Goal: Information Seeking & Learning: Learn about a topic

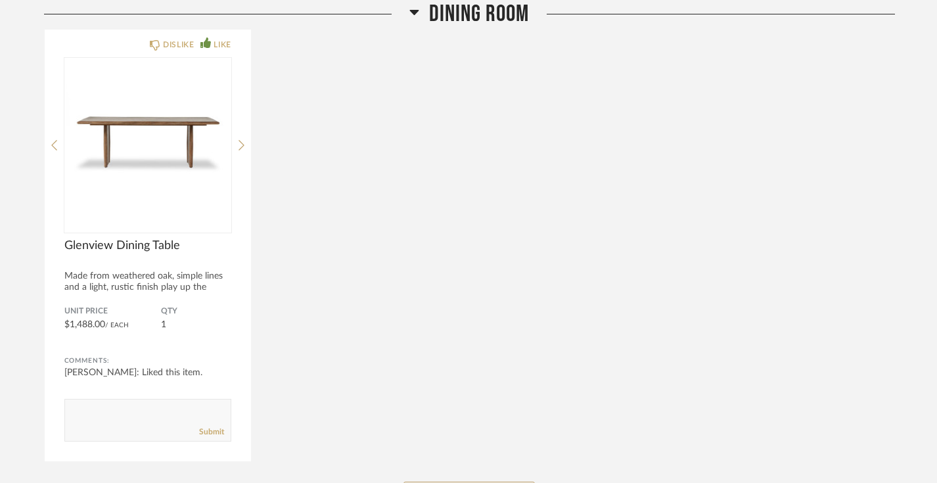
scroll to position [606, 0]
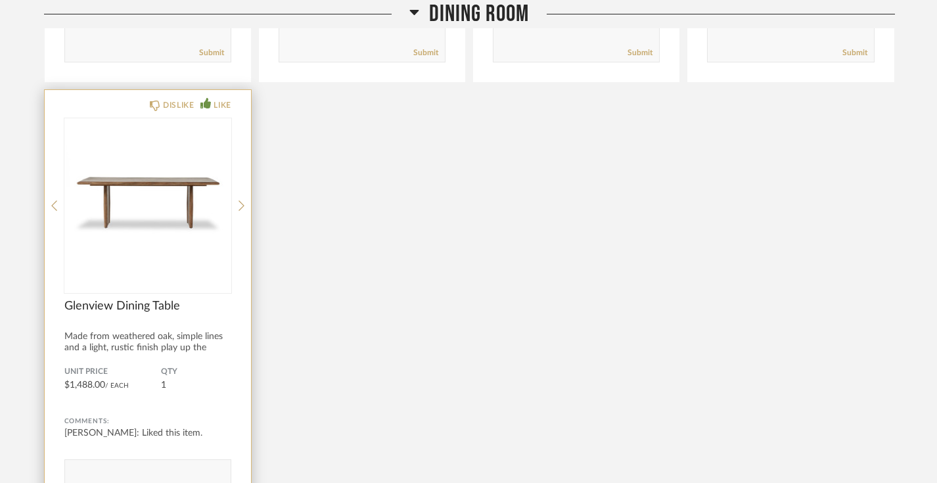
click at [171, 235] on img "0" at bounding box center [147, 200] width 167 height 164
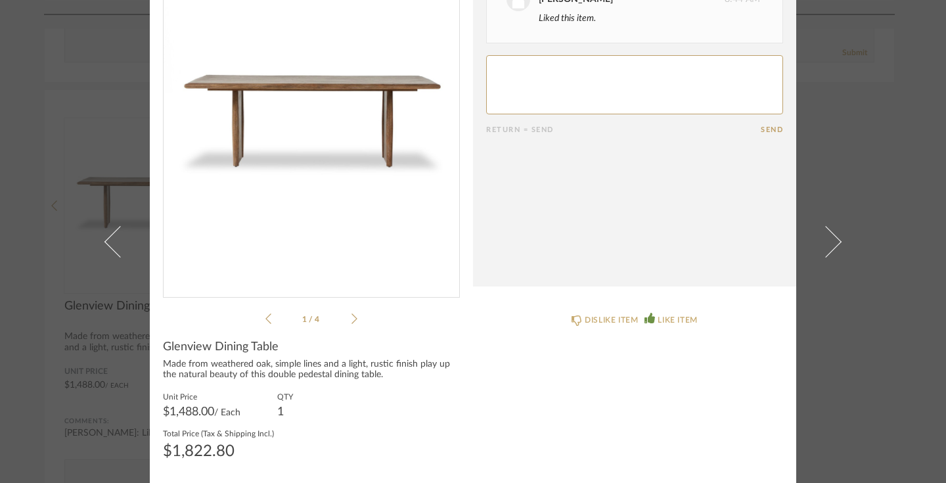
scroll to position [0, 0]
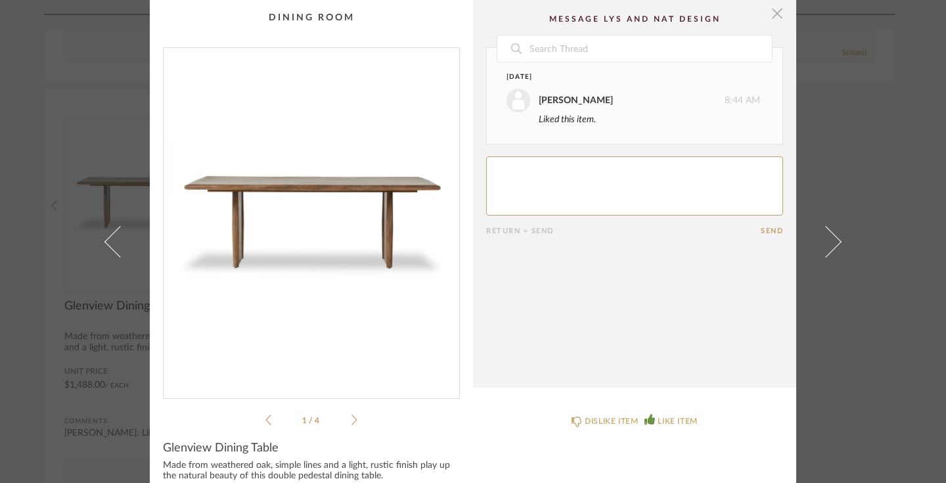
click at [775, 20] on span "button" at bounding box center [777, 13] width 26 height 26
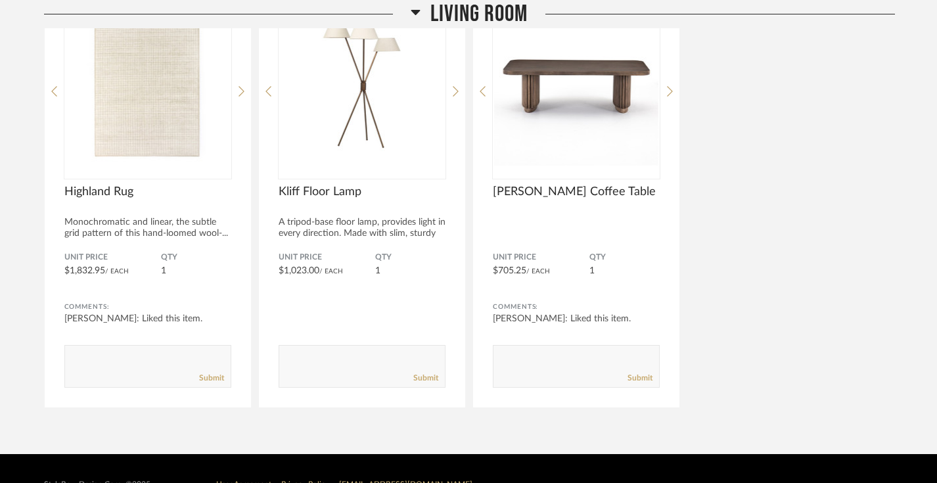
scroll to position [1267, 0]
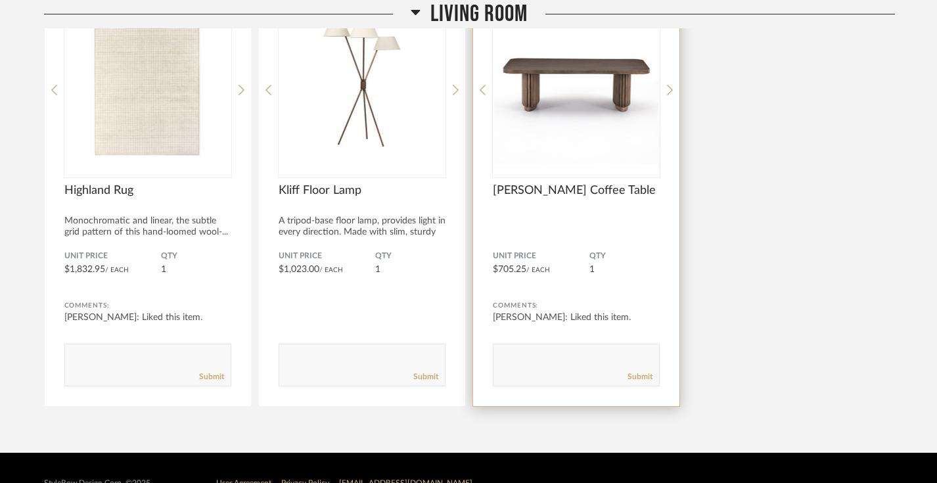
click at [549, 149] on img "0" at bounding box center [576, 85] width 167 height 164
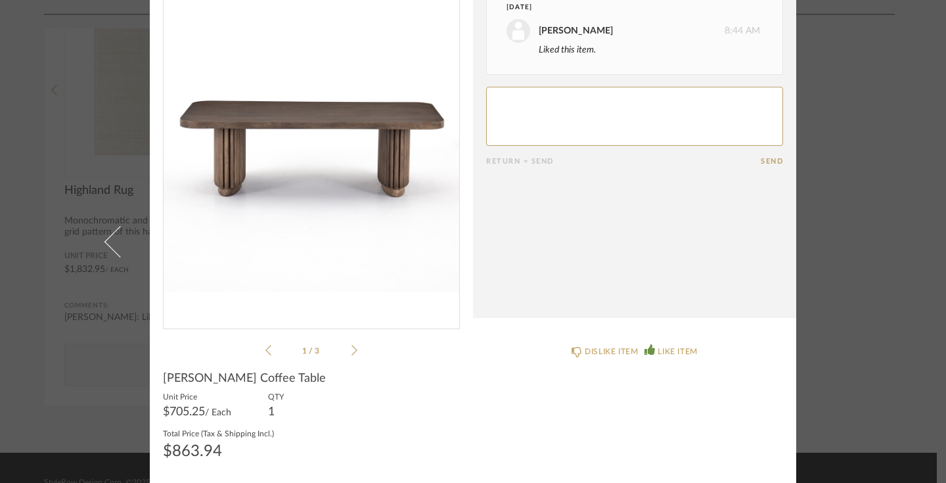
scroll to position [0, 0]
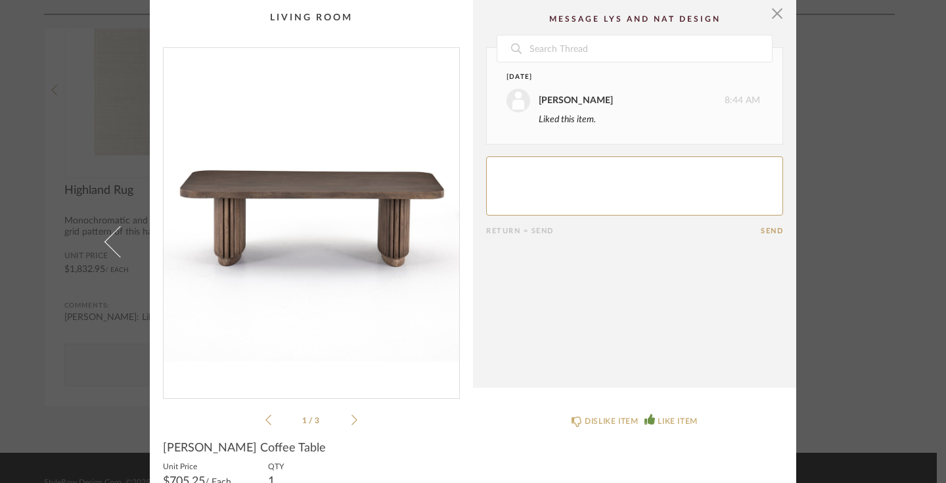
click at [779, 24] on cpp-summary-comments "Date [DATE] [PERSON_NAME] 8:44 AM Liked this item. Return = Send Send" at bounding box center [634, 194] width 323 height 388
click at [778, 18] on span "button" at bounding box center [777, 13] width 26 height 26
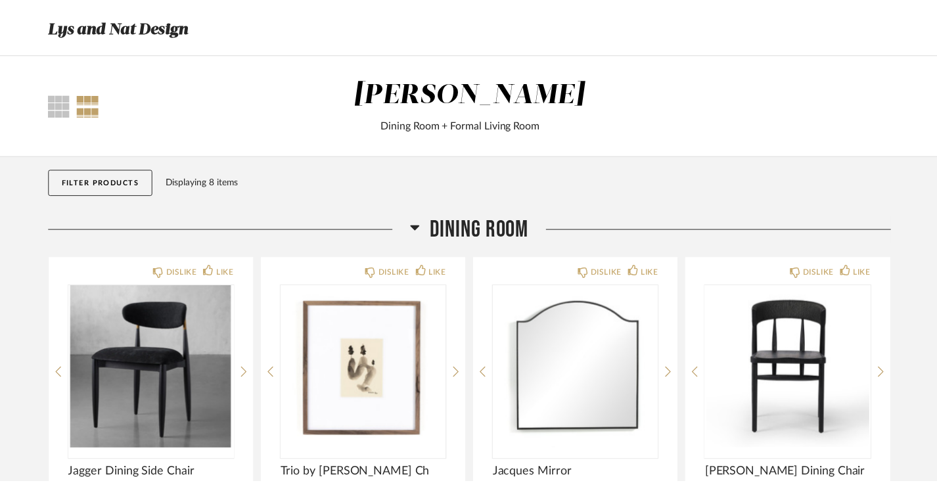
scroll to position [1267, 0]
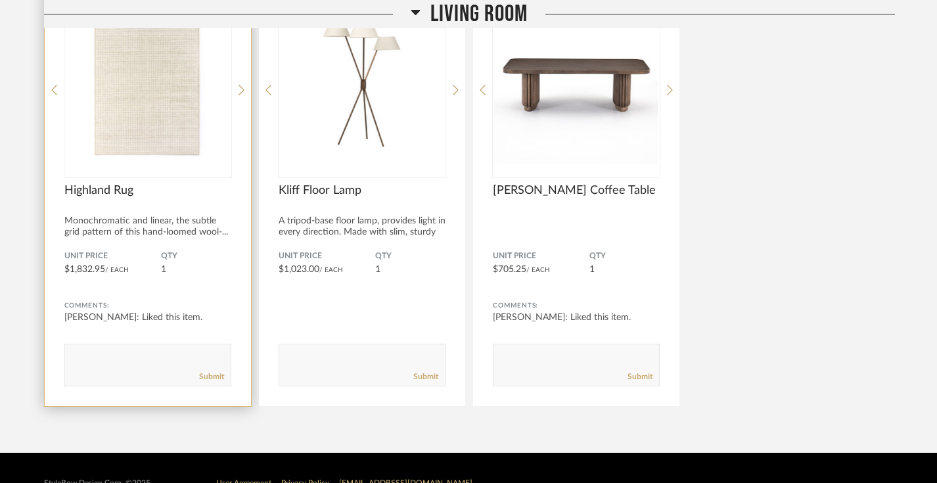
click at [184, 292] on div "Comments: [PERSON_NAME]: Liked this item. Submit" at bounding box center [147, 336] width 167 height 101
click at [162, 160] on img "0" at bounding box center [147, 85] width 167 height 164
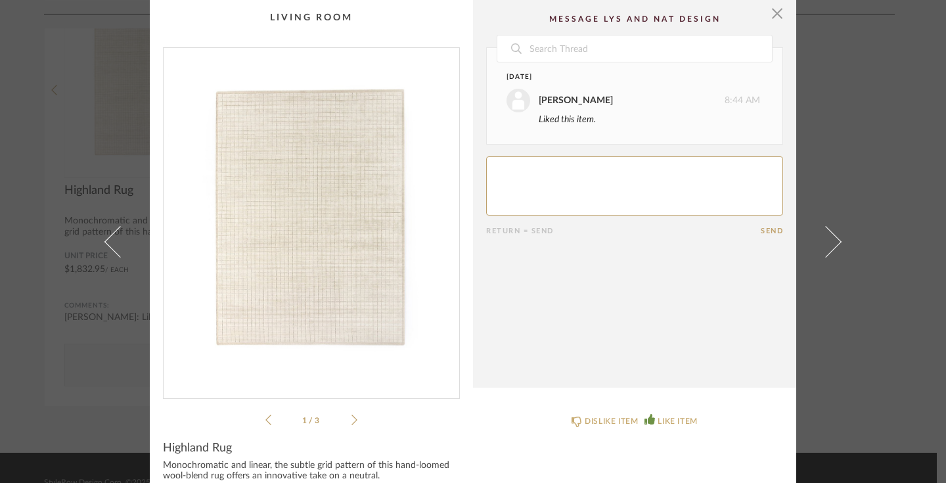
scroll to position [101, 0]
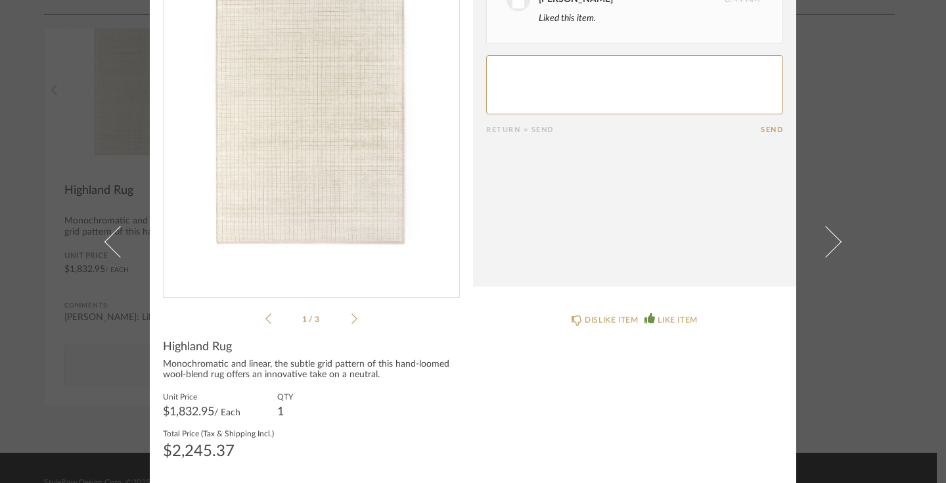
click at [351, 319] on icon at bounding box center [354, 319] width 6 height 12
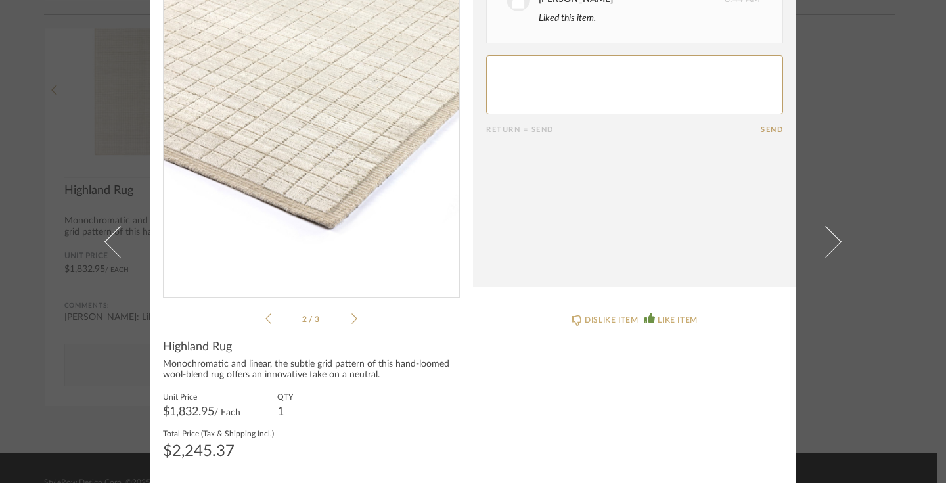
click at [351, 319] on icon at bounding box center [354, 319] width 6 height 12
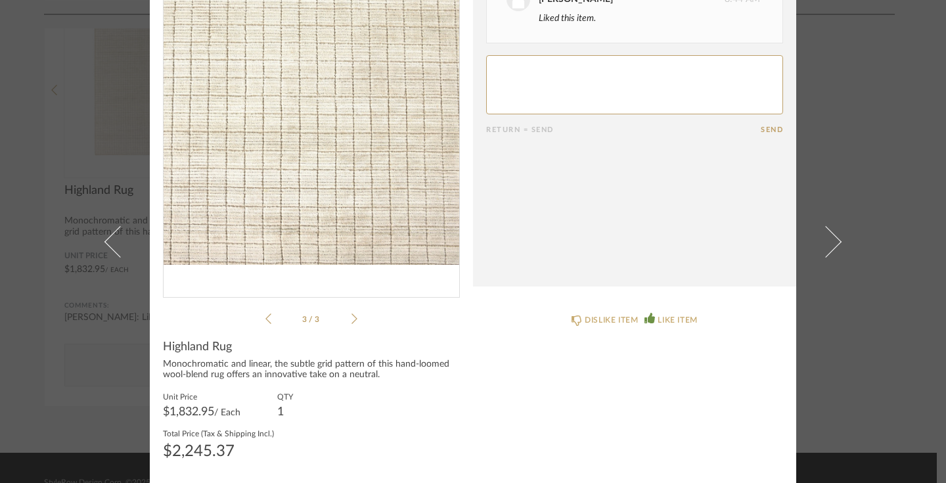
click at [351, 319] on icon at bounding box center [354, 319] width 6 height 12
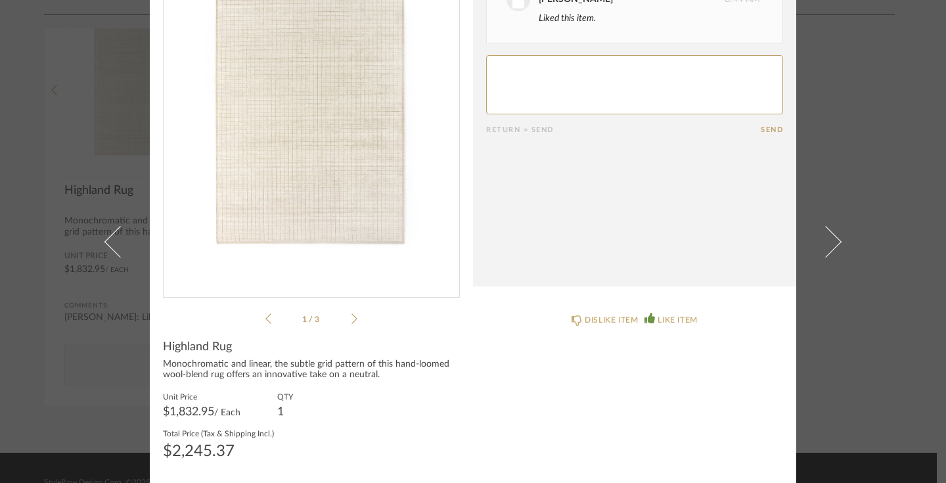
click at [351, 319] on icon at bounding box center [354, 319] width 6 height 12
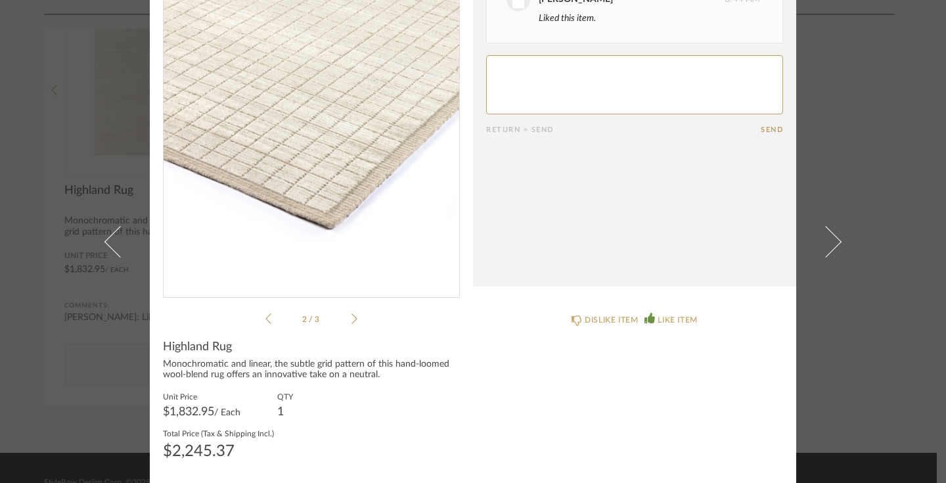
scroll to position [0, 0]
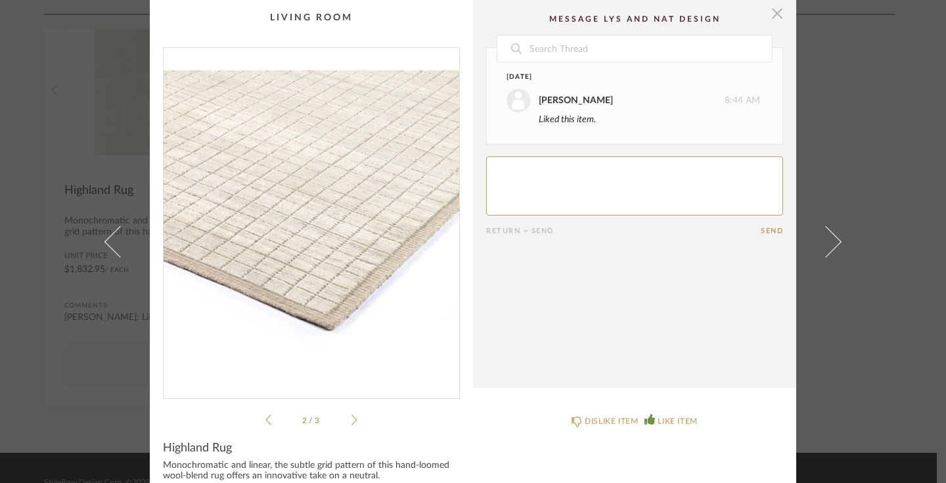
click at [776, 12] on span "button" at bounding box center [777, 13] width 26 height 26
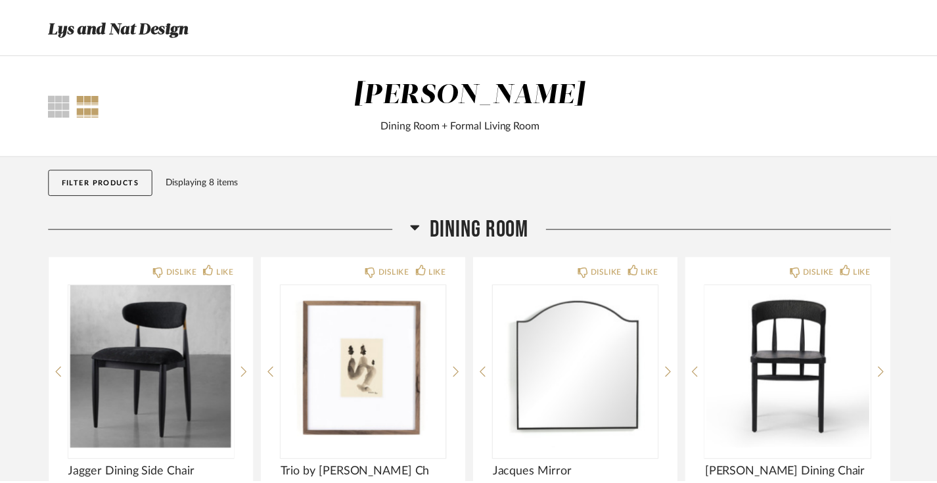
scroll to position [1267, 0]
